Goal: Transaction & Acquisition: Download file/media

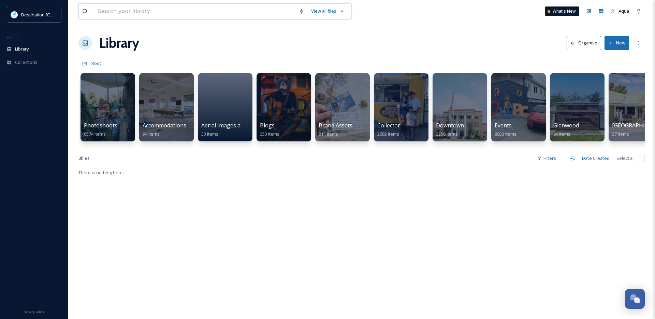
click at [131, 9] on input at bounding box center [195, 11] width 201 height 15
type input "oysters"
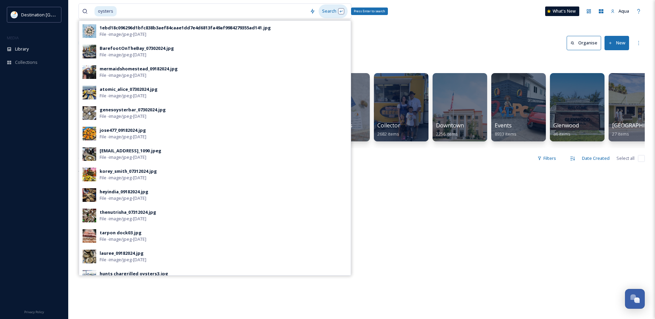
click at [335, 10] on div "Search Press Enter to search" at bounding box center [333, 10] width 29 height 13
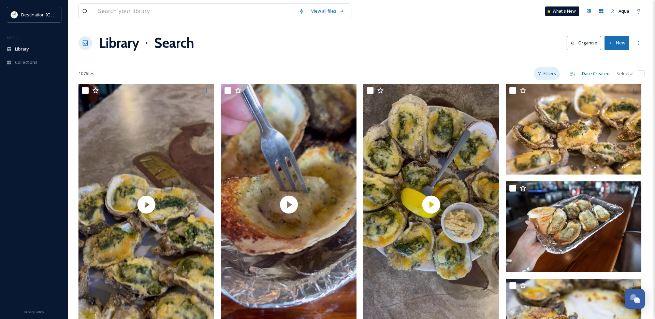
click at [549, 75] on div "Filters" at bounding box center [547, 73] width 26 height 13
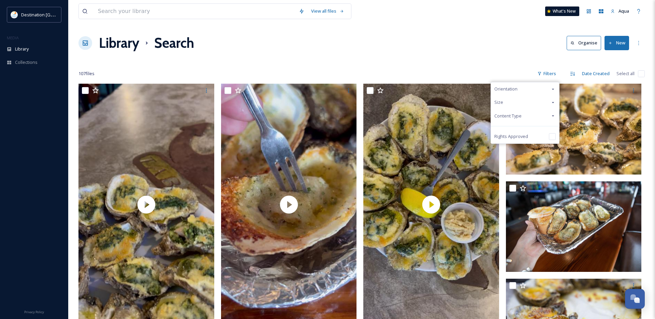
click at [524, 118] on div "Content Type" at bounding box center [525, 115] width 68 height 13
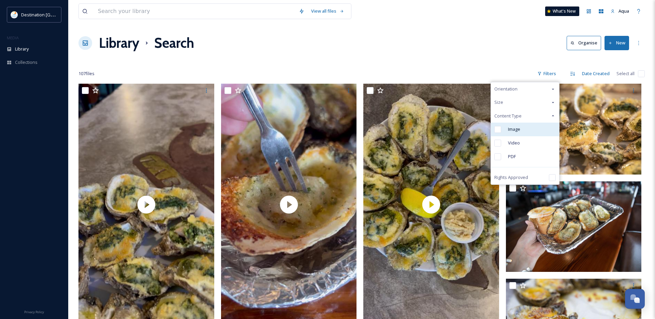
click at [516, 127] on span "Image" at bounding box center [514, 129] width 12 height 6
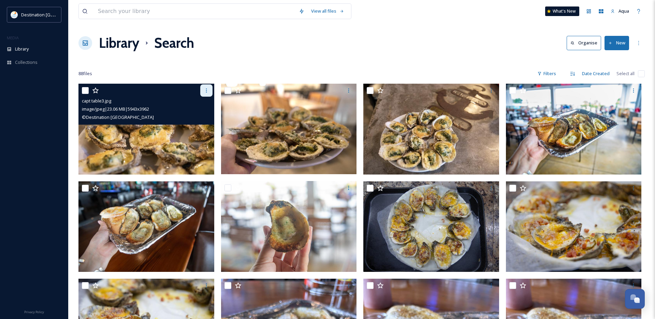
click at [209, 87] on div at bounding box center [206, 90] width 12 height 12
click at [205, 117] on span "Download" at bounding box center [198, 118] width 21 height 6
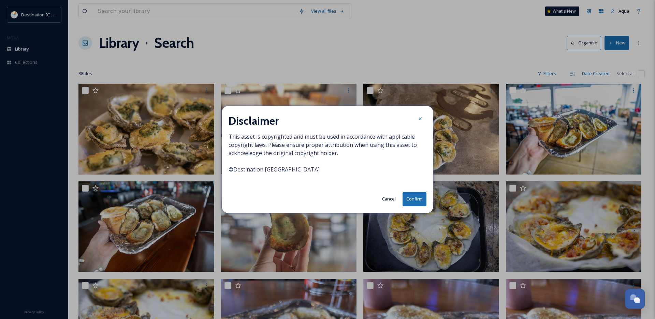
click at [421, 203] on button "Confirm" at bounding box center [415, 199] width 24 height 14
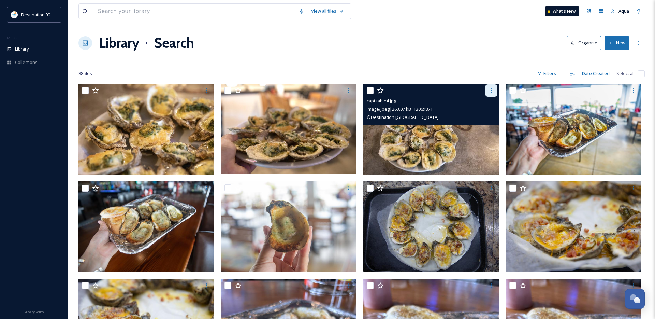
click at [489, 89] on icon at bounding box center [491, 90] width 5 height 5
click at [471, 117] on div "Download" at bounding box center [484, 118] width 28 height 13
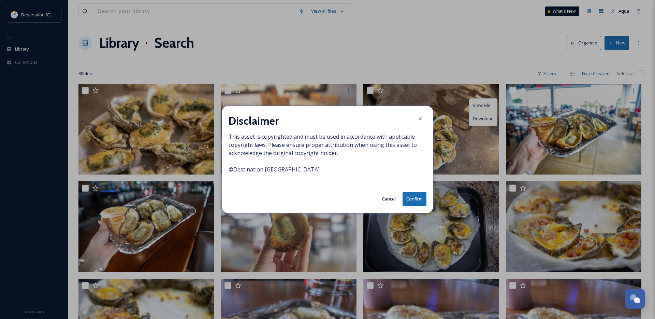
drag, startPoint x: 407, startPoint y: 198, endPoint x: 419, endPoint y: 191, distance: 13.3
click at [407, 197] on button "Confirm" at bounding box center [415, 199] width 24 height 14
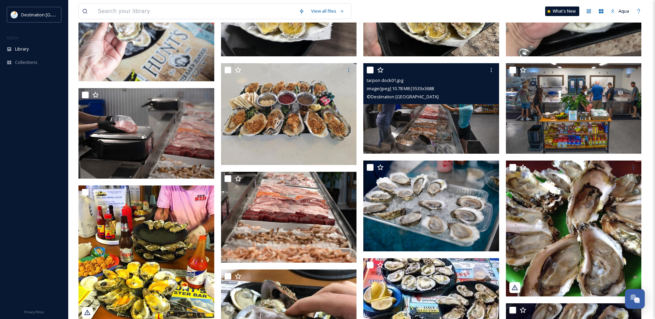
scroll to position [779, 0]
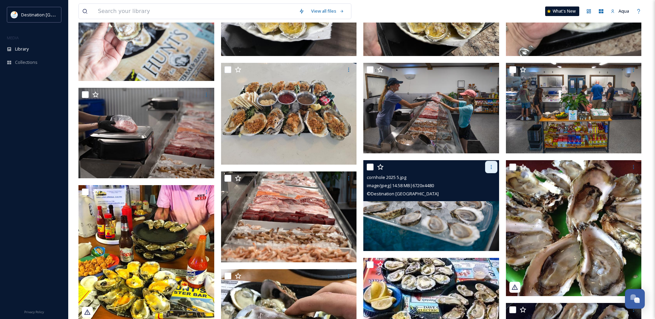
click at [492, 164] on icon at bounding box center [491, 166] width 5 height 5
click at [484, 192] on span "Download" at bounding box center [483, 195] width 21 height 6
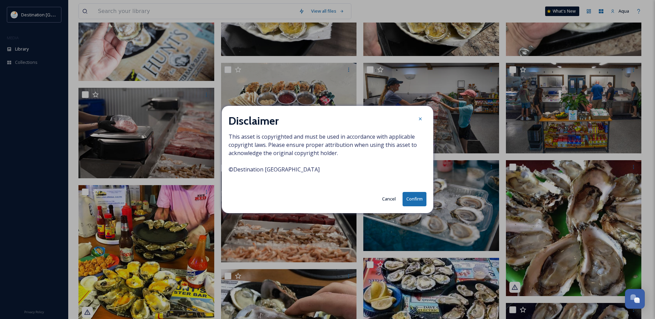
click at [420, 197] on button "Confirm" at bounding box center [415, 199] width 24 height 14
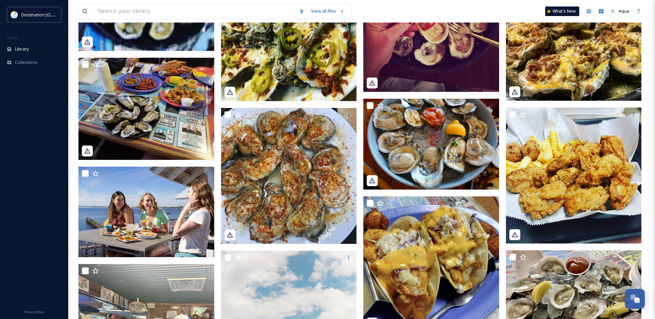
scroll to position [1228, 0]
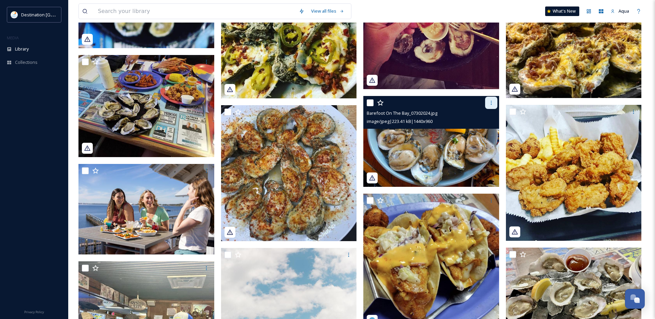
click at [491, 103] on icon at bounding box center [491, 102] width 5 height 5
click at [480, 128] on span "Download" at bounding box center [483, 131] width 21 height 6
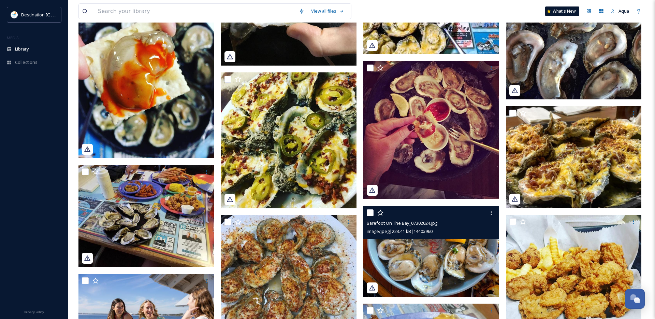
scroll to position [1125, 0]
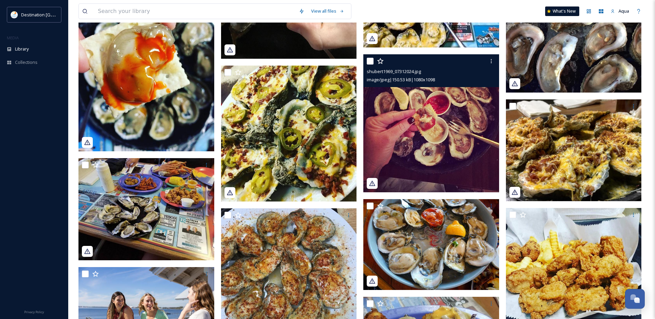
click at [374, 184] on icon at bounding box center [372, 183] width 6 height 5
click at [451, 76] on div "image/jpeg | 150.53 kB | 1080 x 1098" at bounding box center [432, 79] width 131 height 8
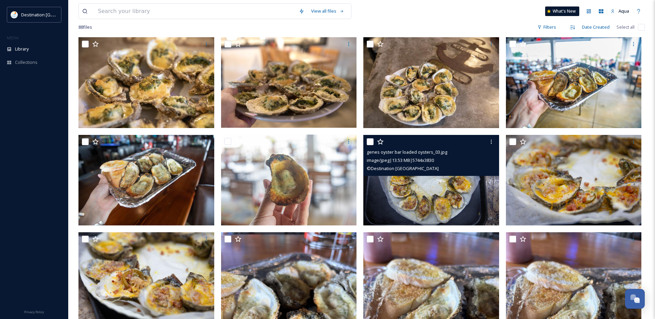
scroll to position [0, 0]
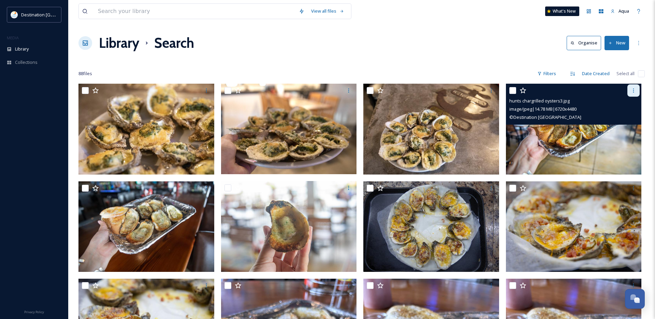
click at [635, 93] on icon at bounding box center [633, 90] width 5 height 5
click at [622, 120] on span "Download" at bounding box center [625, 118] width 21 height 6
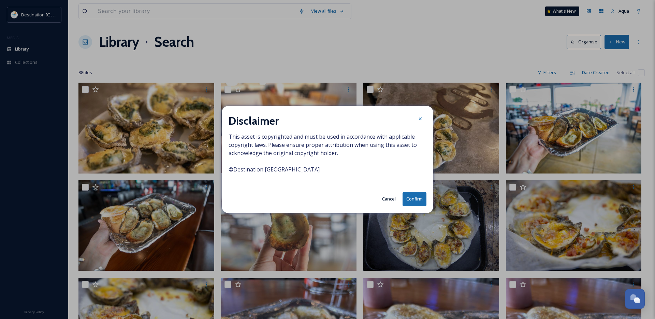
click at [418, 203] on button "Confirm" at bounding box center [415, 199] width 24 height 14
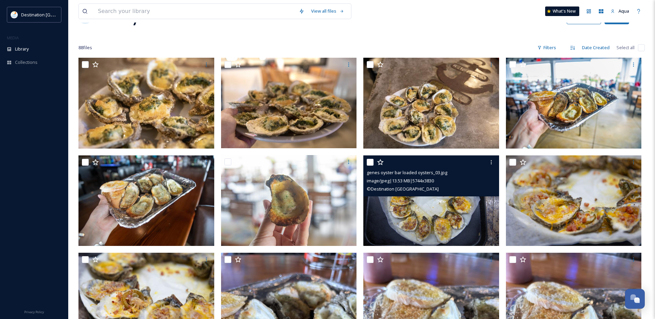
scroll to position [26, 0]
